Goal: Task Accomplishment & Management: Use online tool/utility

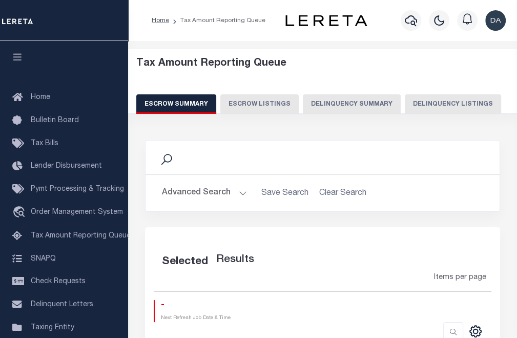
select select "100"
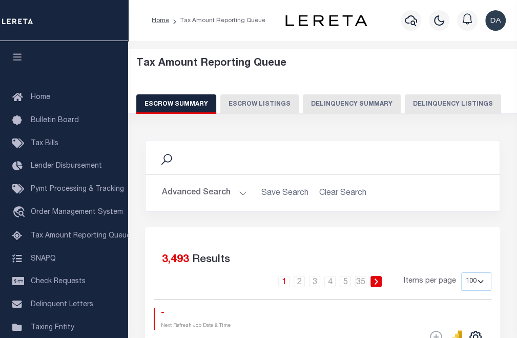
click at [333, 100] on button "Delinquency Summary" at bounding box center [352, 103] width 98 height 19
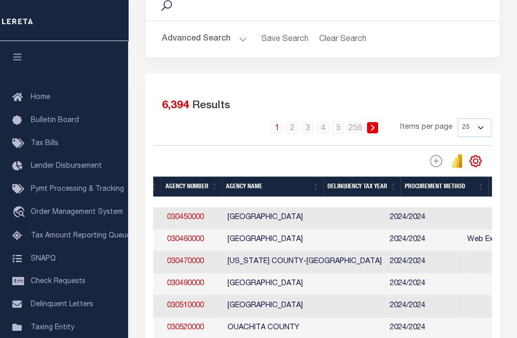
scroll to position [0, 98]
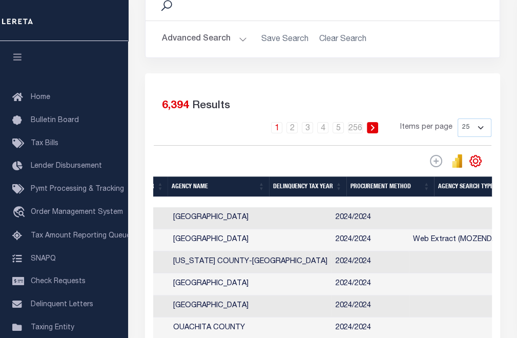
drag, startPoint x: 236, startPoint y: 227, endPoint x: 291, endPoint y: 227, distance: 54.8
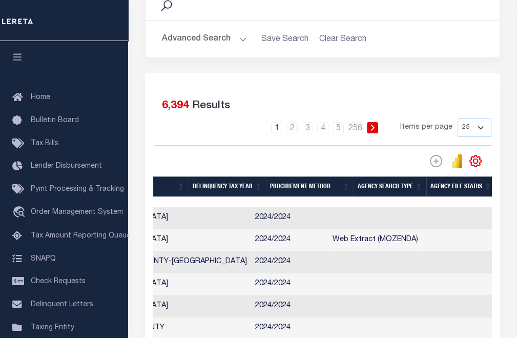
scroll to position [0, 255]
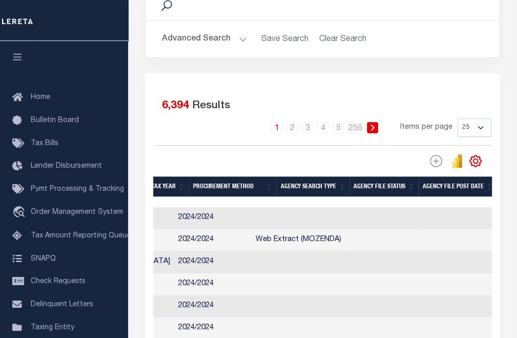
drag, startPoint x: 272, startPoint y: 230, endPoint x: 330, endPoint y: 229, distance: 57.9
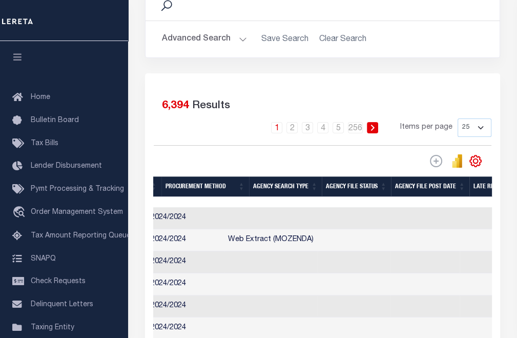
scroll to position [0, 328]
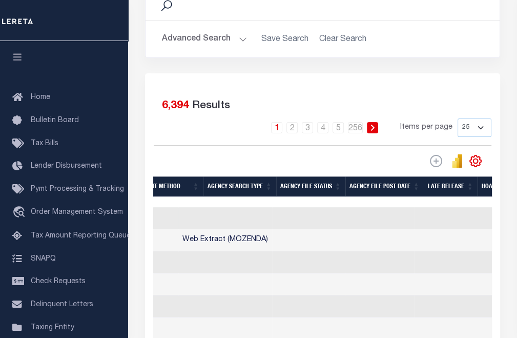
drag, startPoint x: 312, startPoint y: 225, endPoint x: 360, endPoint y: 218, distance: 48.1
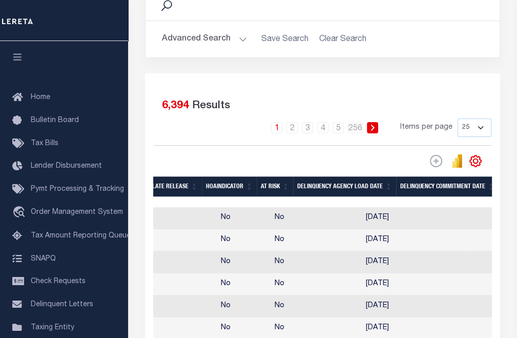
drag, startPoint x: 306, startPoint y: 224, endPoint x: 353, endPoint y: 222, distance: 46.7
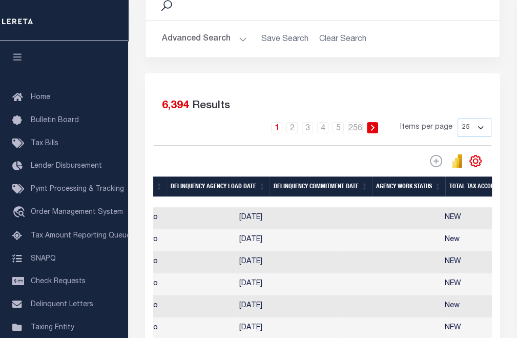
drag, startPoint x: 303, startPoint y: 225, endPoint x: 365, endPoint y: 222, distance: 62.5
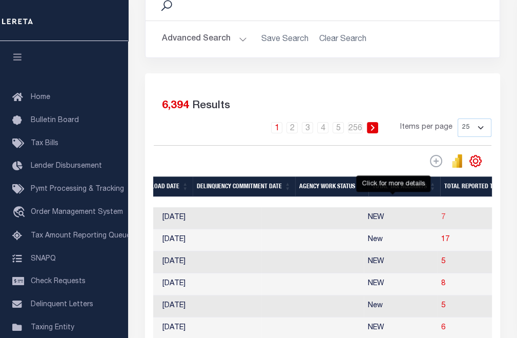
click at [441, 216] on span "7" at bounding box center [443, 217] width 4 height 7
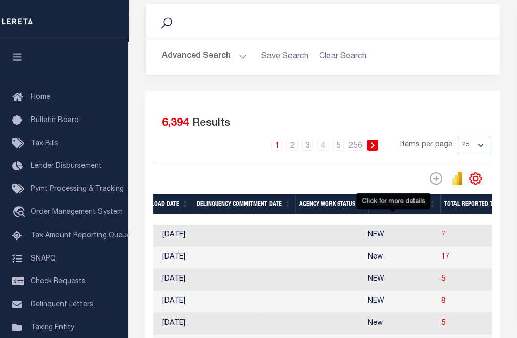
select select "100"
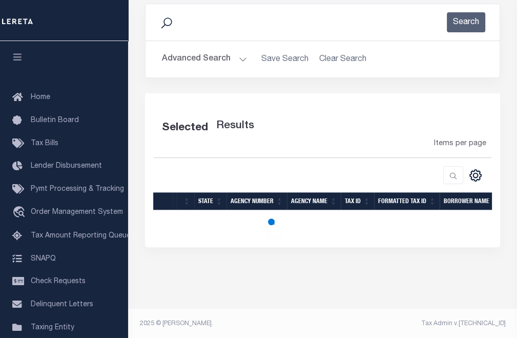
select select "100"
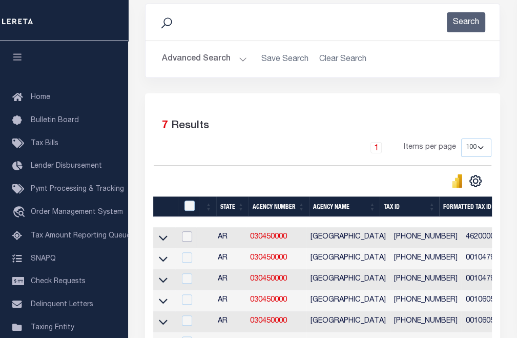
click at [186, 234] on input "checkbox" at bounding box center [187, 236] width 10 height 10
checkbox input "true"
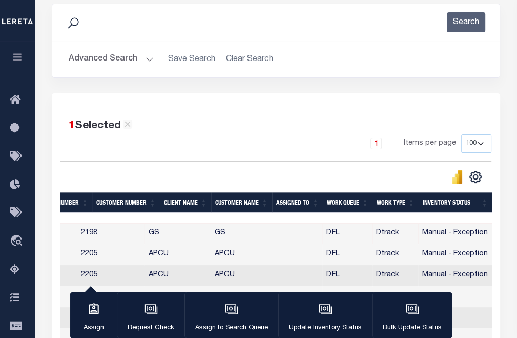
drag, startPoint x: 300, startPoint y: 235, endPoint x: 446, endPoint y: 226, distance: 146.2
click at [324, 317] on div "button" at bounding box center [325, 310] width 26 height 26
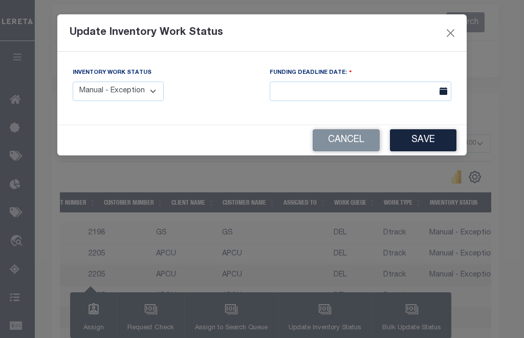
click at [145, 97] on select "Manual - Exception Pended - Awaiting Search Late Add Exception Completed" at bounding box center [118, 91] width 91 height 20
select select "2"
click at [73, 81] on select "Manual - Exception Pended - Awaiting Search Late Add Exception Completed" at bounding box center [118, 91] width 91 height 20
click at [420, 138] on button "Save" at bounding box center [423, 140] width 67 height 22
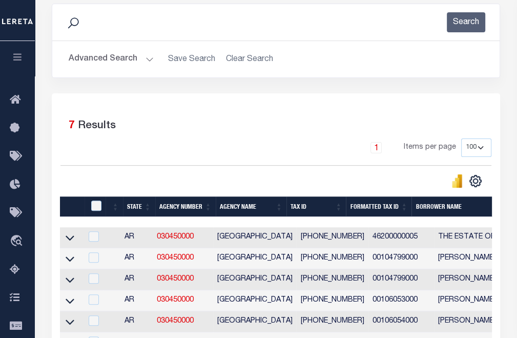
drag, startPoint x: 356, startPoint y: 249, endPoint x: 218, endPoint y: 254, distance: 137.9
click at [95, 234] on input "checkbox" at bounding box center [94, 236] width 10 height 10
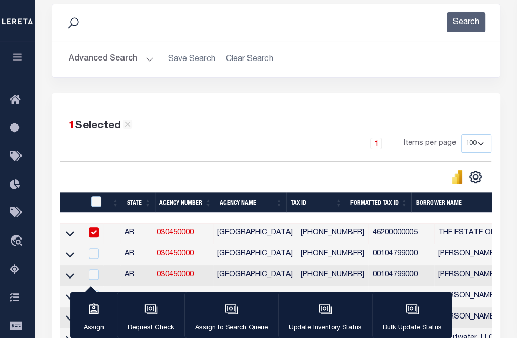
click at [95, 234] on input "checkbox" at bounding box center [94, 232] width 10 height 10
checkbox input "false"
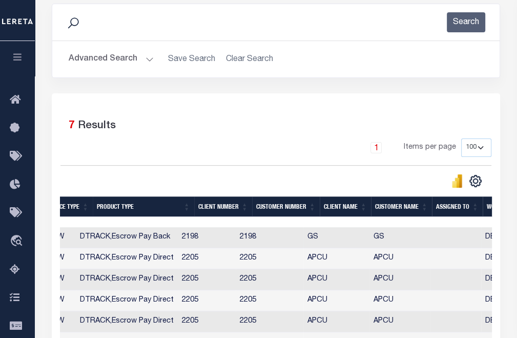
scroll to position [0, 865]
drag, startPoint x: 247, startPoint y: 240, endPoint x: 377, endPoint y: 245, distance: 130.2
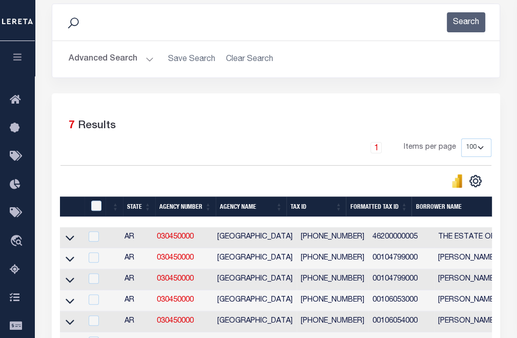
scroll to position [0, 0]
drag, startPoint x: 338, startPoint y: 243, endPoint x: 148, endPoint y: 243, distance: 190.0
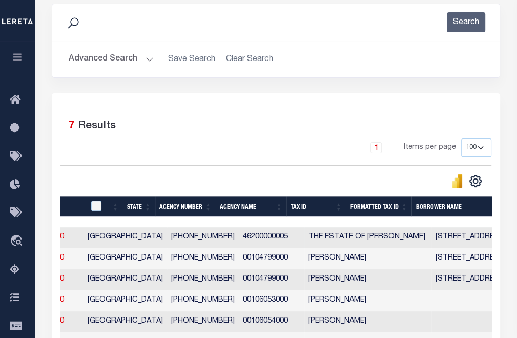
scroll to position [0, 130]
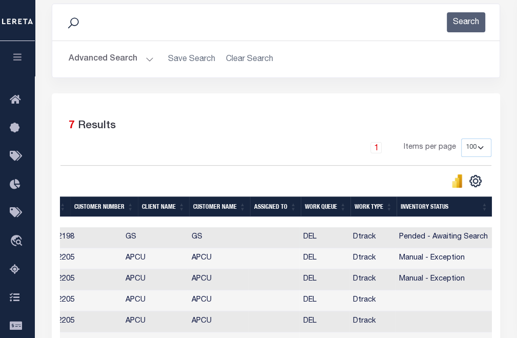
drag, startPoint x: 284, startPoint y: 246, endPoint x: 405, endPoint y: 247, distance: 120.4
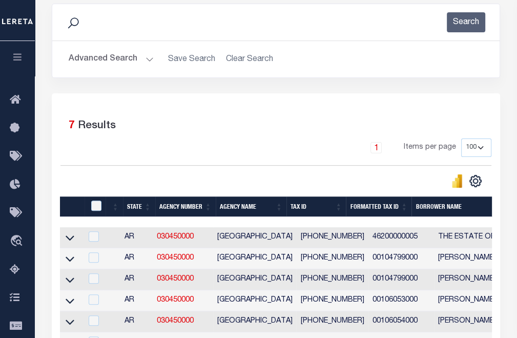
drag, startPoint x: 396, startPoint y: 247, endPoint x: 209, endPoint y: 244, distance: 187.5
click at [98, 257] on input "checkbox" at bounding box center [94, 257] width 10 height 10
checkbox input "true"
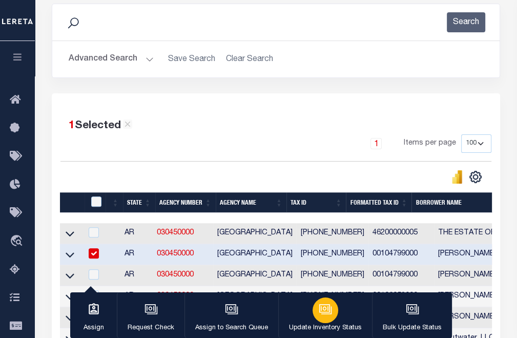
click at [321, 312] on icon "button" at bounding box center [324, 308] width 11 height 8
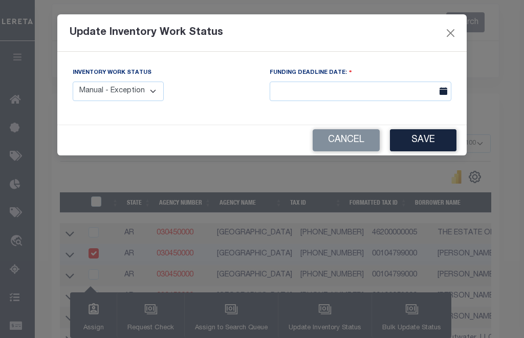
click at [134, 99] on select "Manual - Exception Pended - Awaiting Search Late Add Exception Completed" at bounding box center [118, 91] width 91 height 20
select select "2"
click at [73, 81] on select "Manual - Exception Pended - Awaiting Search Late Add Exception Completed" at bounding box center [118, 91] width 91 height 20
click at [404, 141] on button "Save" at bounding box center [423, 140] width 67 height 22
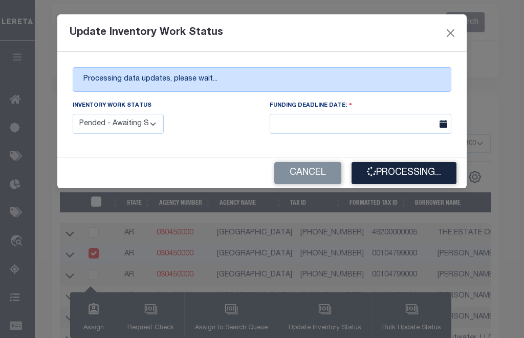
click at [254, 128] on div "Inventory Work Status Manual - Exception Pended - Awaiting Search Late Add Exce…" at bounding box center [163, 121] width 197 height 42
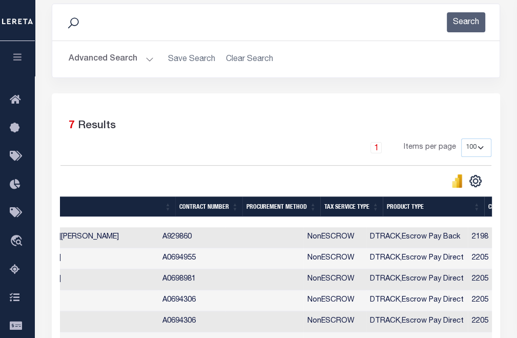
scroll to position [0, 965]
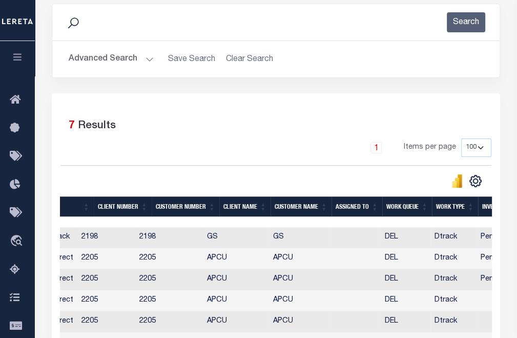
drag, startPoint x: 262, startPoint y: 270, endPoint x: 380, endPoint y: 271, distance: 117.8
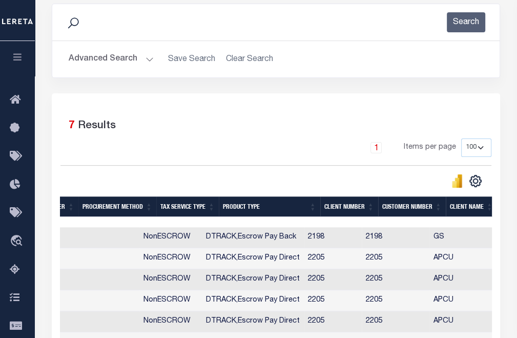
scroll to position [0, 477]
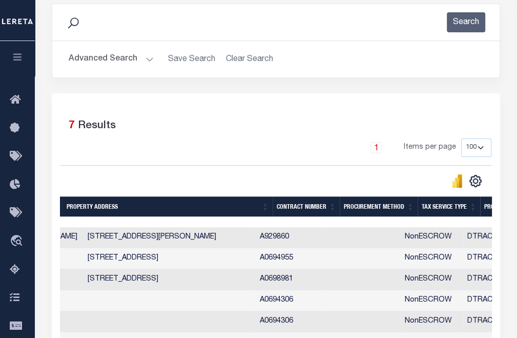
drag, startPoint x: 373, startPoint y: 270, endPoint x: 251, endPoint y: 272, distance: 121.4
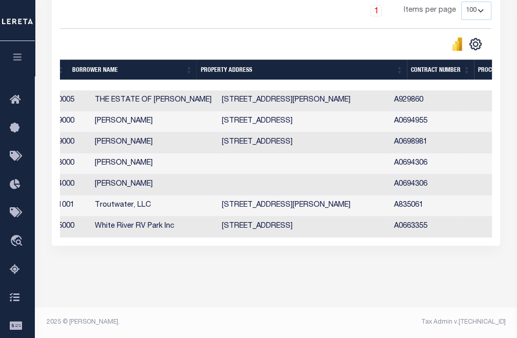
click at [225, 181] on td at bounding box center [304, 184] width 172 height 21
checkbox input "true"
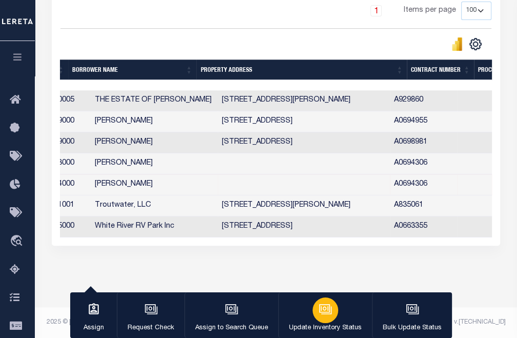
click at [312, 308] on div "button" at bounding box center [325, 310] width 26 height 26
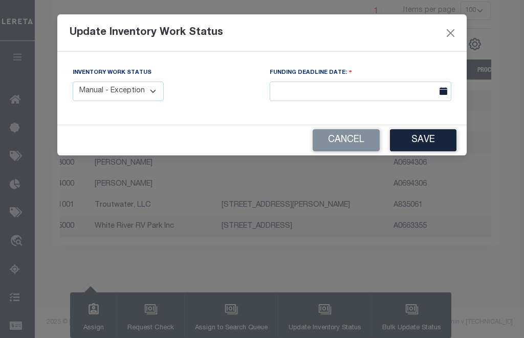
click at [151, 93] on select "Manual - Exception Pended - Awaiting Search Late Add Exception Completed" at bounding box center [118, 91] width 91 height 20
select select "3"
click at [73, 81] on select "Manual - Exception Pended - Awaiting Search Late Add Exception Completed" at bounding box center [118, 91] width 91 height 20
click at [406, 144] on button "Save" at bounding box center [423, 140] width 67 height 22
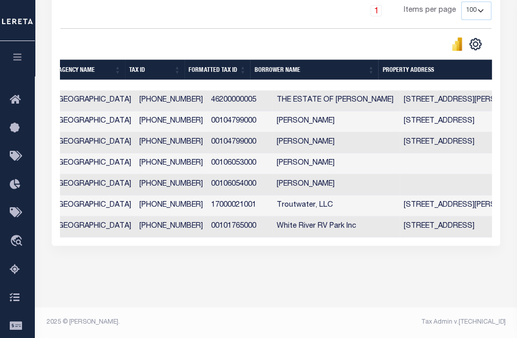
scroll to position [0, 53]
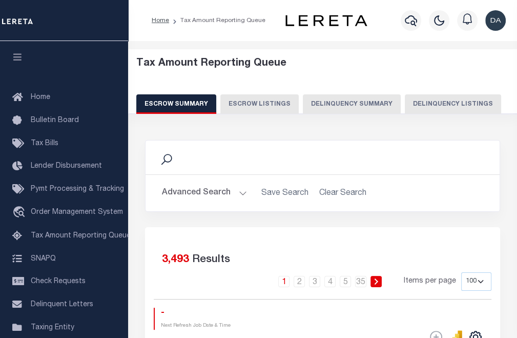
click at [364, 101] on button "Delinquency Summary" at bounding box center [352, 103] width 98 height 19
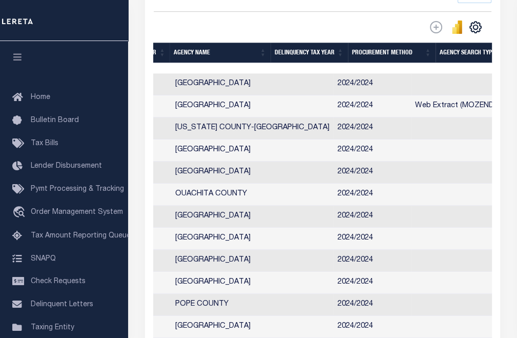
scroll to position [0, 268]
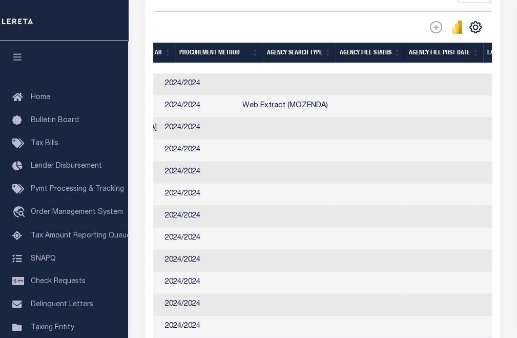
drag, startPoint x: 271, startPoint y: 190, endPoint x: 360, endPoint y: 185, distance: 89.3
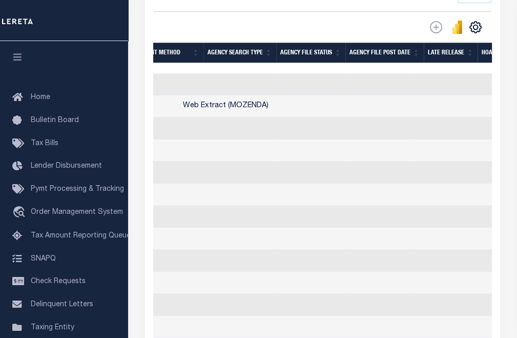
scroll to position [0, 0]
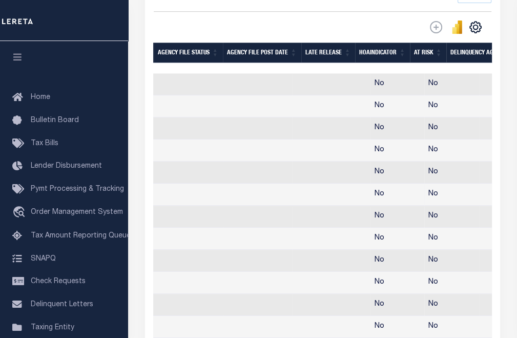
drag, startPoint x: 282, startPoint y: 185, endPoint x: 385, endPoint y: 193, distance: 103.2
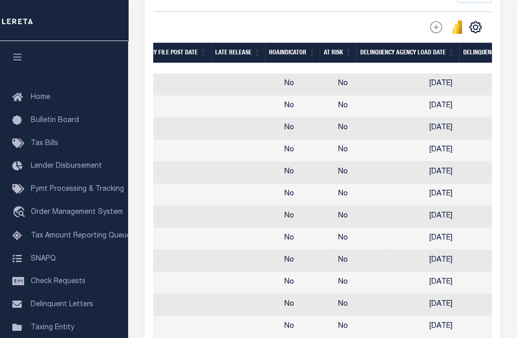
scroll to position [0, 631]
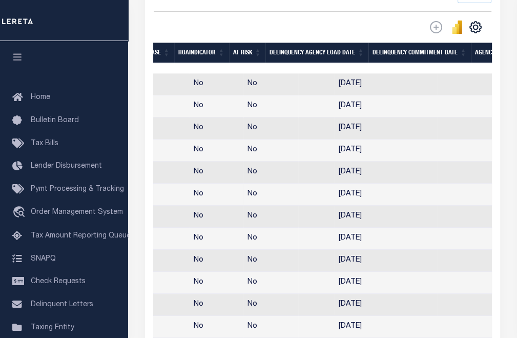
drag, startPoint x: 309, startPoint y: 179, endPoint x: 393, endPoint y: 189, distance: 84.1
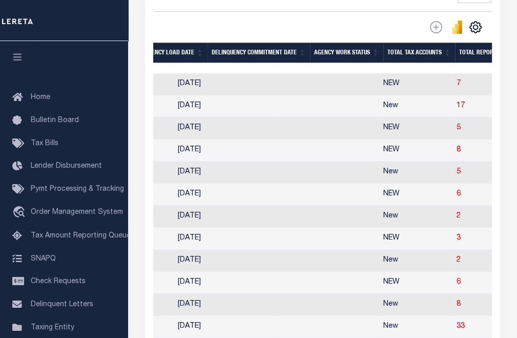
scroll to position [0, 851]
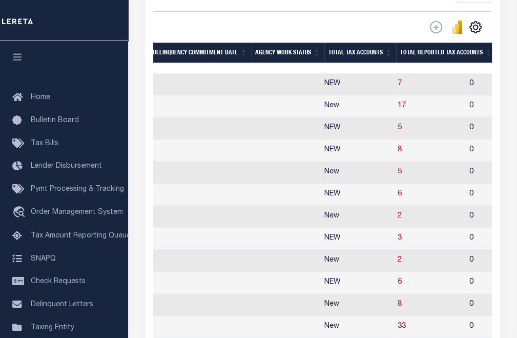
drag, startPoint x: 316, startPoint y: 187, endPoint x: 377, endPoint y: 196, distance: 62.5
click at [397, 83] on span "7" at bounding box center [399, 83] width 4 height 7
select select "100"
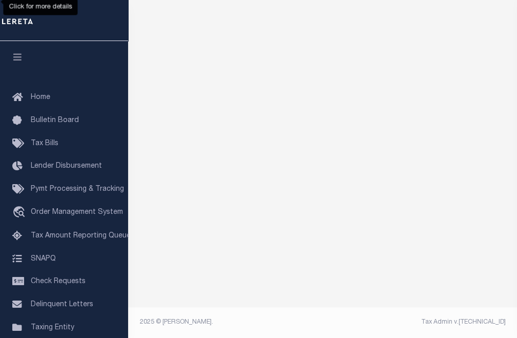
scroll to position [136, 0]
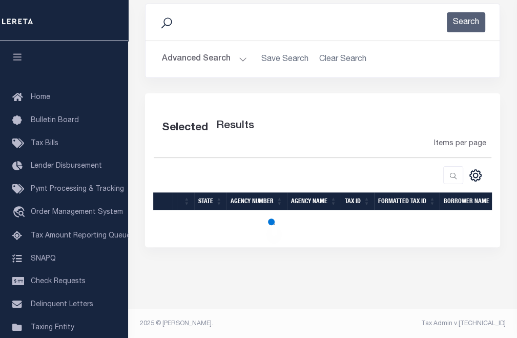
select select "100"
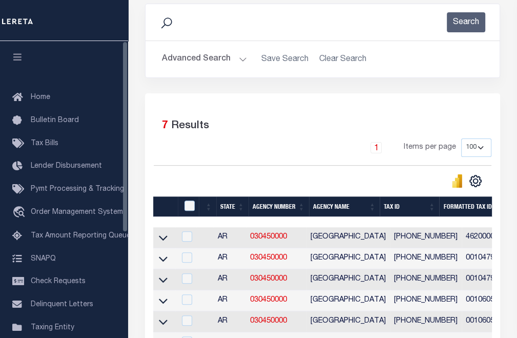
click at [18, 54] on icon "button" at bounding box center [18, 56] width 12 height 9
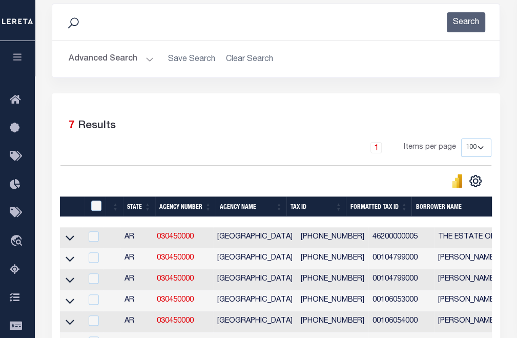
click at [296, 87] on div "Search Advanced Search Save Search Clear Search tblassign_wrapper_dynamictable_…" at bounding box center [276, 49] width 464 height 90
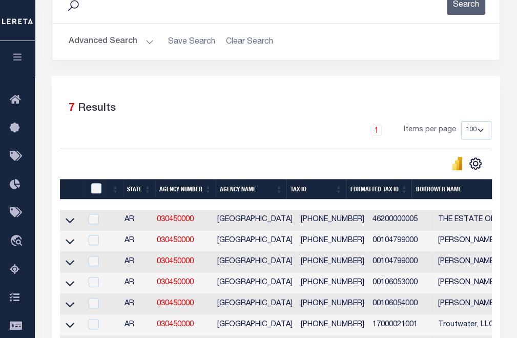
scroll to position [256, 0]
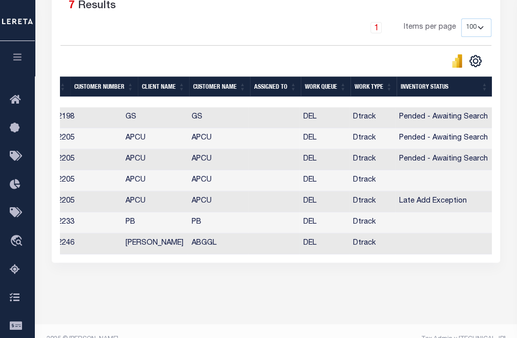
click at [388, 244] on td "Dtrack" at bounding box center [372, 243] width 46 height 21
checkbox input "true"
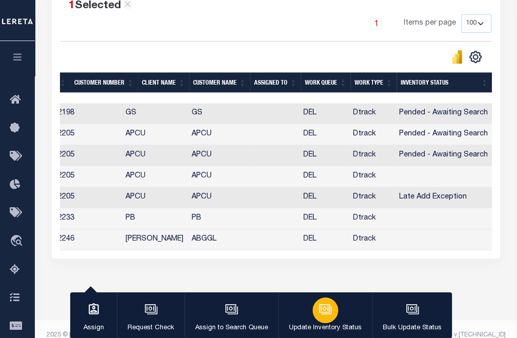
click at [320, 304] on icon "button" at bounding box center [325, 308] width 13 height 13
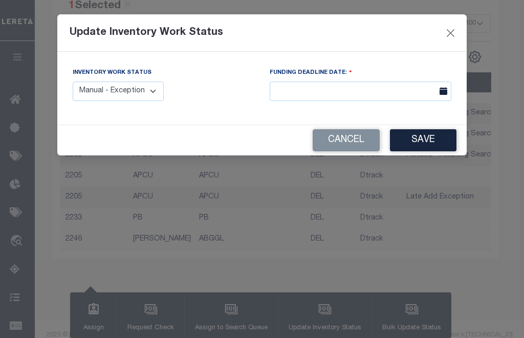
click at [154, 95] on select "Manual - Exception Pended - Awaiting Search Late Add Exception Completed" at bounding box center [118, 91] width 91 height 20
select select "2"
click at [73, 81] on select "Manual - Exception Pended - Awaiting Search Late Add Exception Completed" at bounding box center [118, 91] width 91 height 20
click at [371, 102] on div "FUNDING DEADLINE DATE:" at bounding box center [360, 88] width 197 height 42
click at [360, 89] on input "text" at bounding box center [361, 91] width 182 height 20
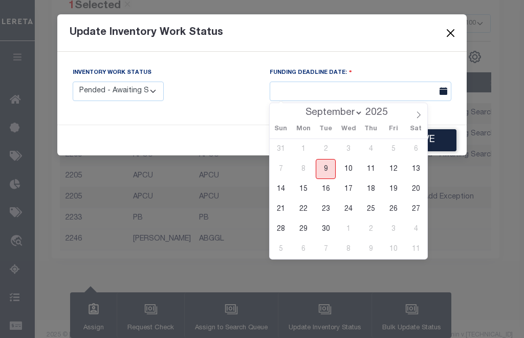
click at [321, 173] on span "9" at bounding box center [326, 169] width 20 height 20
type input "[DATE]"
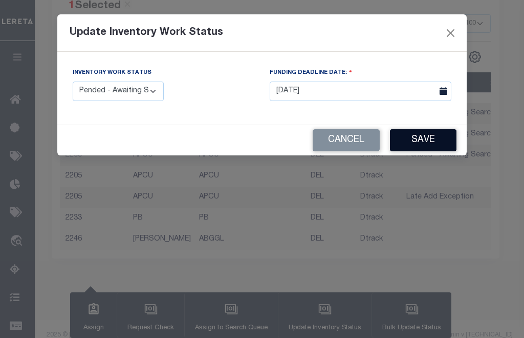
click at [417, 146] on button "Save" at bounding box center [423, 140] width 67 height 22
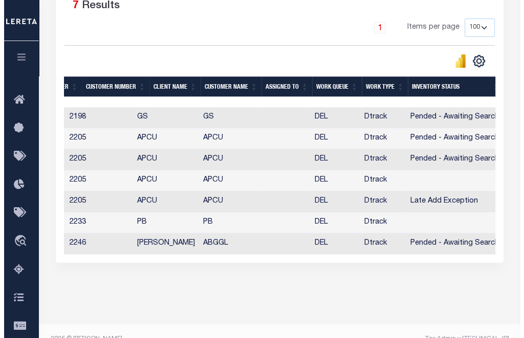
scroll to position [0, 1046]
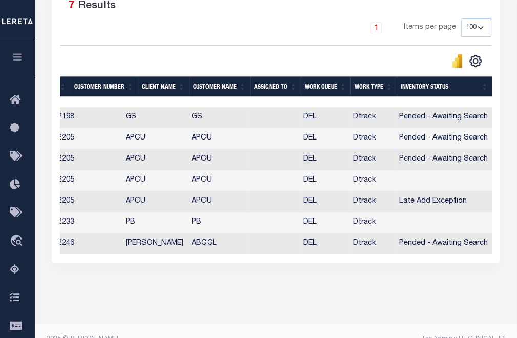
click at [422, 229] on td at bounding box center [443, 222] width 97 height 21
checkbox input "true"
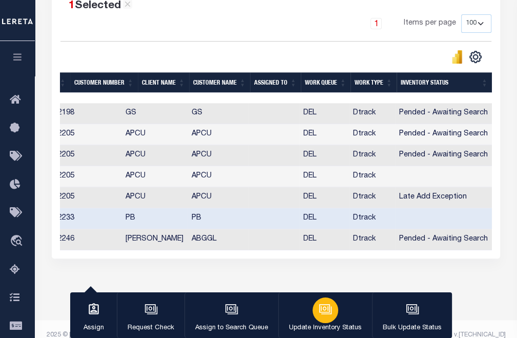
click at [333, 302] on div "button" at bounding box center [325, 310] width 26 height 26
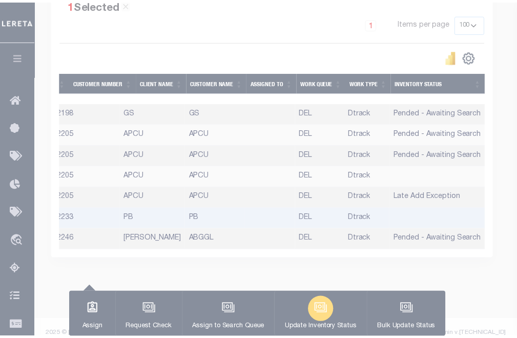
scroll to position [0, 1039]
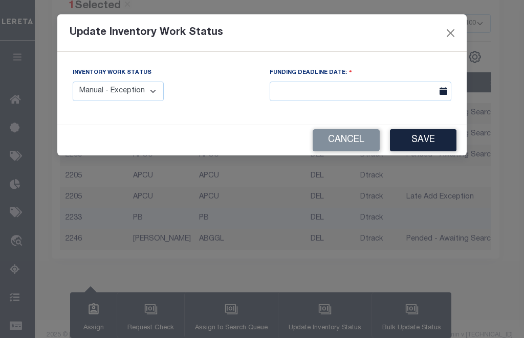
click at [125, 92] on select "Manual - Exception Pended - Awaiting Search Late Add Exception Completed" at bounding box center [118, 91] width 91 height 20
select select "4"
click at [73, 81] on select "Manual - Exception Pended - Awaiting Search Late Add Exception Completed" at bounding box center [118, 91] width 91 height 20
click at [431, 149] on button "Save" at bounding box center [423, 140] width 67 height 22
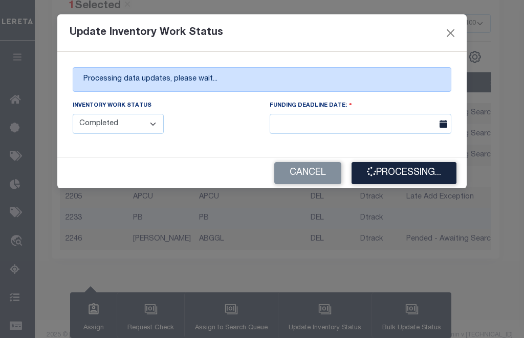
click at [217, 92] on div "Processing data updates, please wait... Inventory Work Status Manual - Exceptio…" at bounding box center [262, 105] width 410 height 106
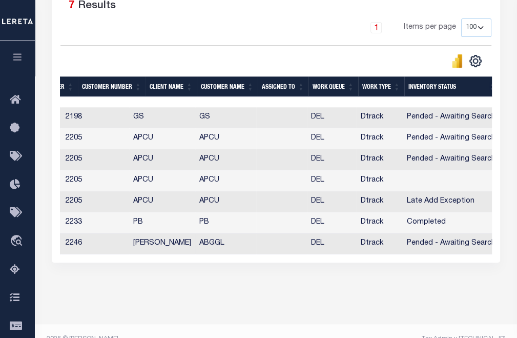
click at [410, 237] on td "Pended - Awaiting Search" at bounding box center [451, 243] width 97 height 21
checkbox input "true"
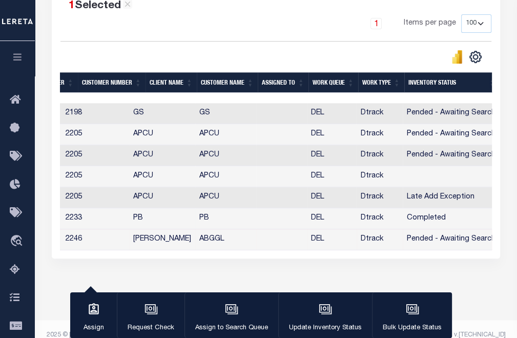
click at [436, 225] on td "Completed" at bounding box center [451, 218] width 97 height 21
checkbox input "true"
